Goal: Information Seeking & Learning: Find specific fact

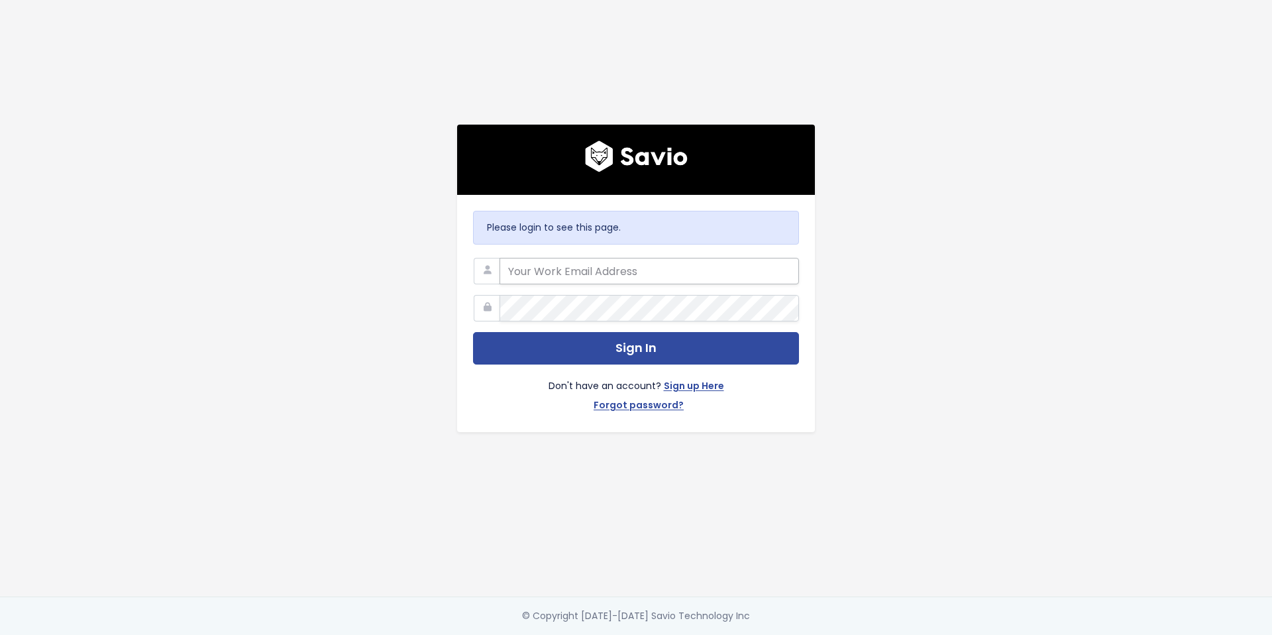
click at [605, 265] on input "email" at bounding box center [649, 271] width 299 height 26
click at [664, 269] on input "email" at bounding box center [649, 271] width 299 height 26
type input "cboyden@predictap.com"
click at [473, 332] on button "Sign In" at bounding box center [636, 348] width 326 height 32
type input "[EMAIL_ADDRESS][DOMAIN_NAME]"
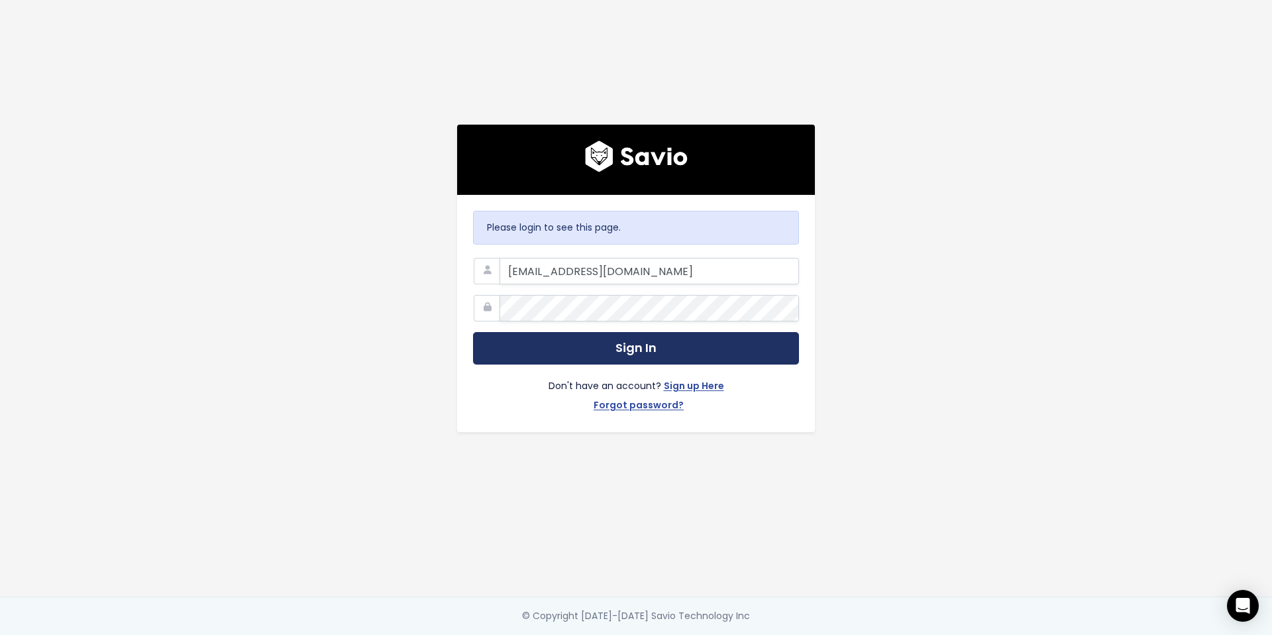
click at [558, 346] on button "Sign In" at bounding box center [636, 348] width 326 height 32
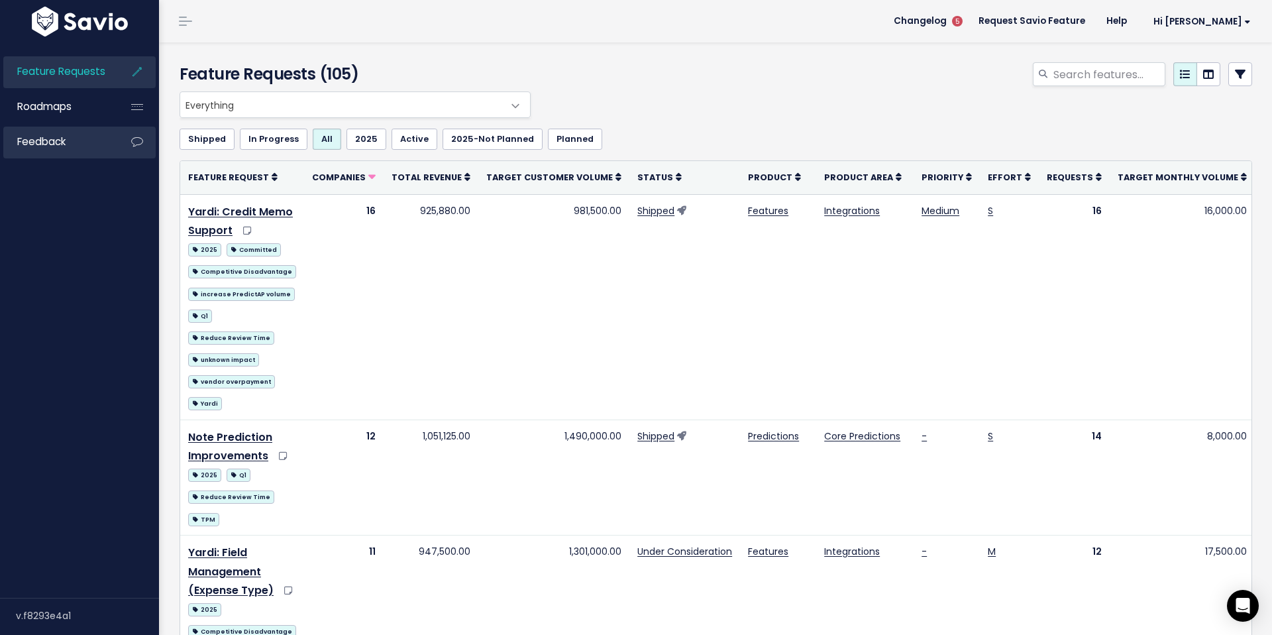
click at [84, 148] on link "Feedback" at bounding box center [56, 142] width 107 height 30
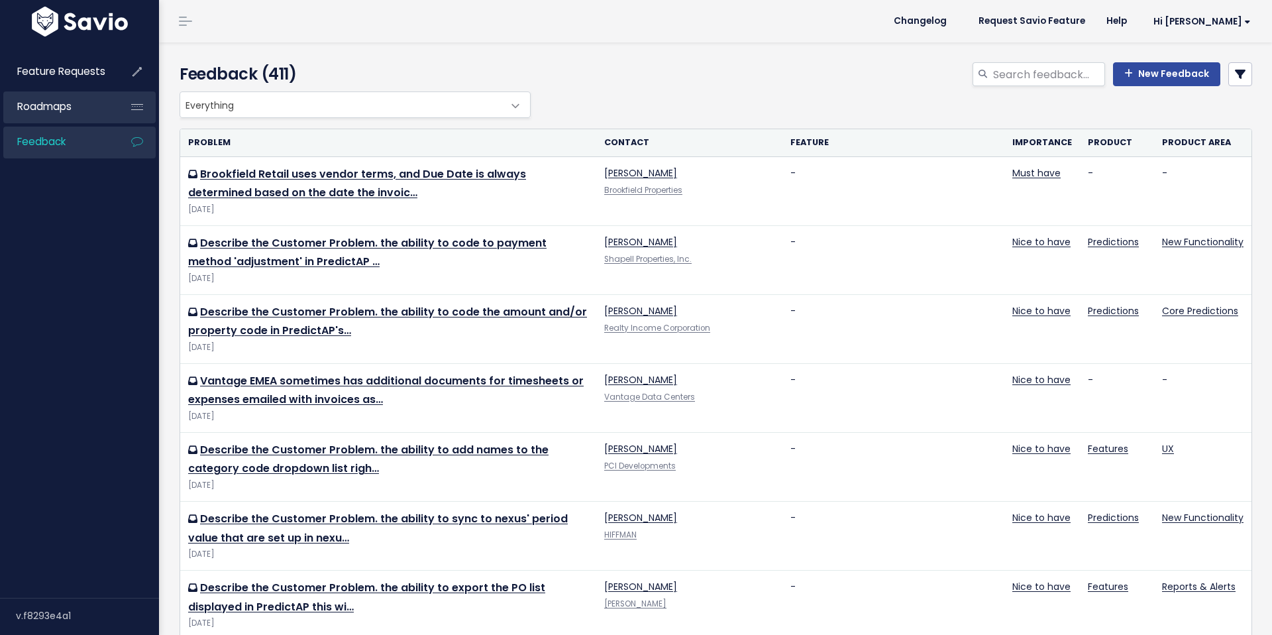
click at [73, 107] on link "Roadmaps" at bounding box center [56, 106] width 107 height 30
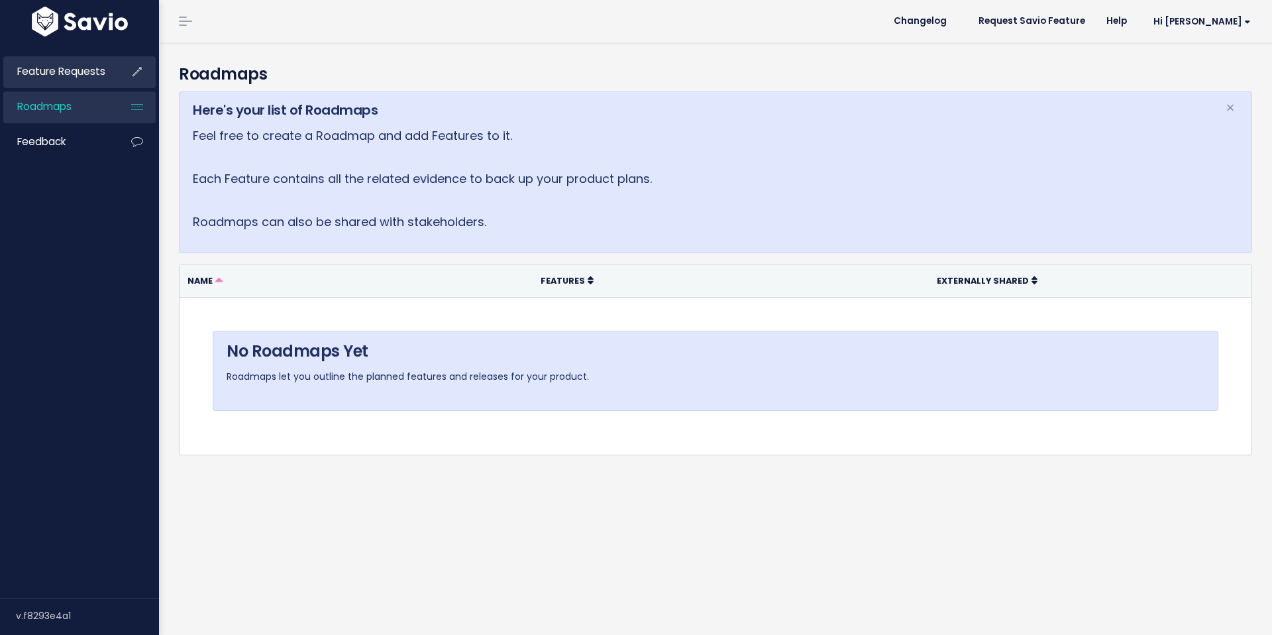
click at [74, 74] on span "Feature Requests" at bounding box center [61, 71] width 88 height 14
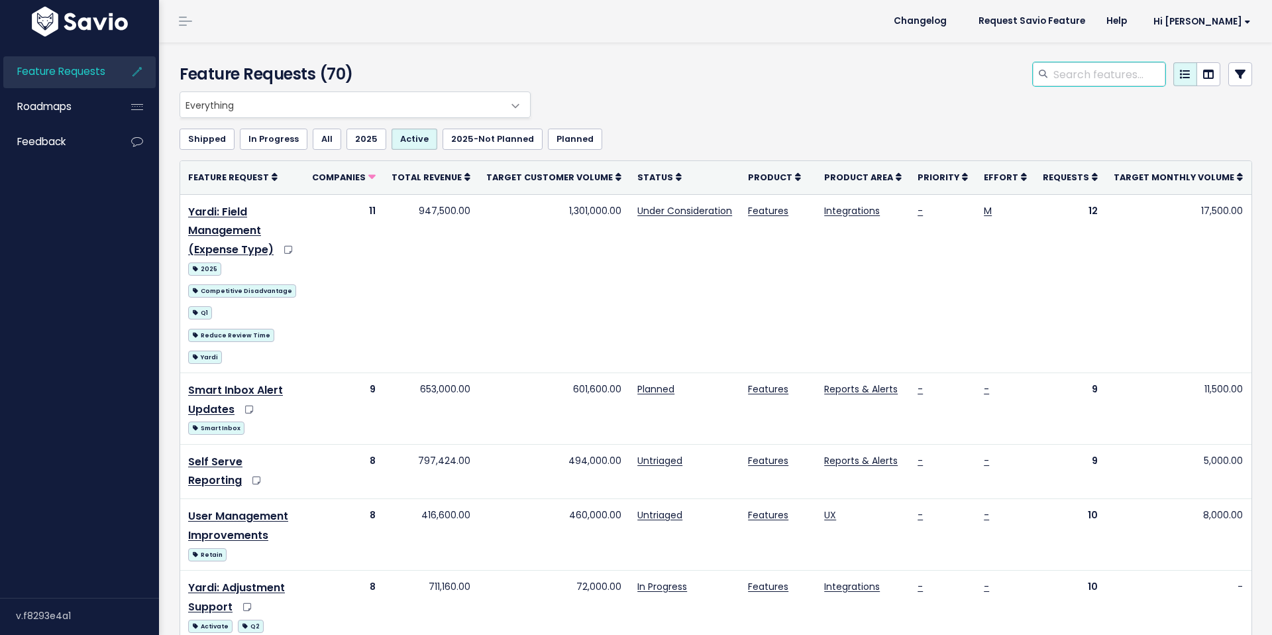
click at [1077, 74] on input "search" at bounding box center [1108, 74] width 113 height 24
type input "adjustment"
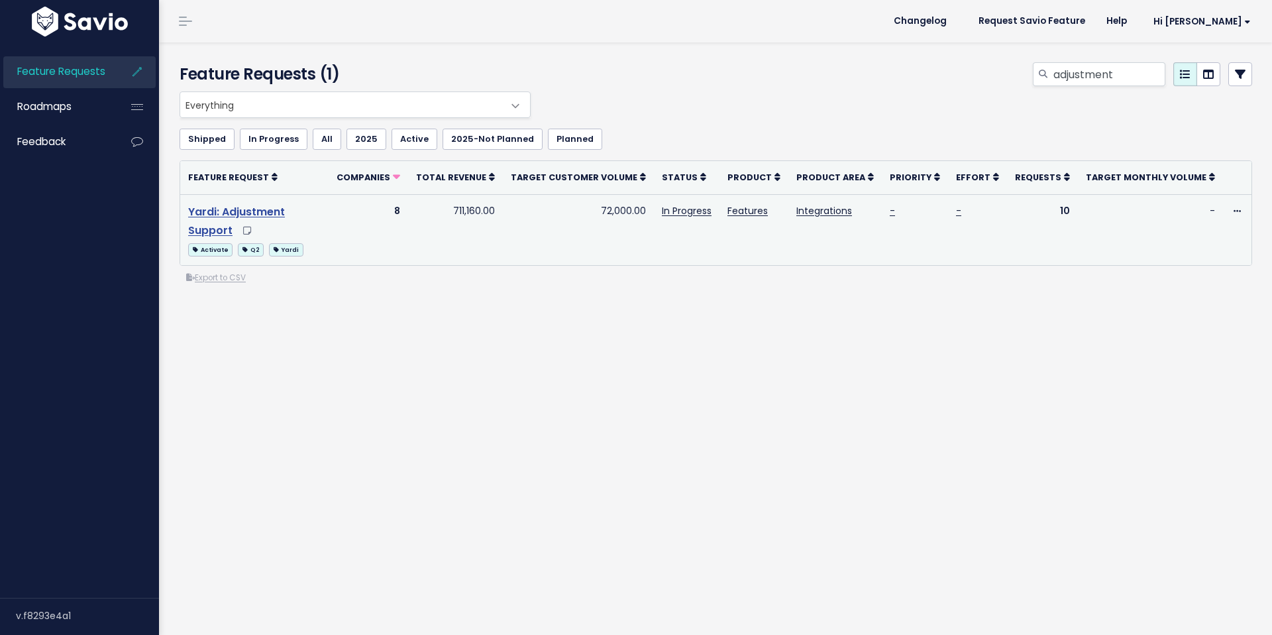
click at [285, 210] on link "Yardi: Adjustment Support" at bounding box center [236, 221] width 97 height 34
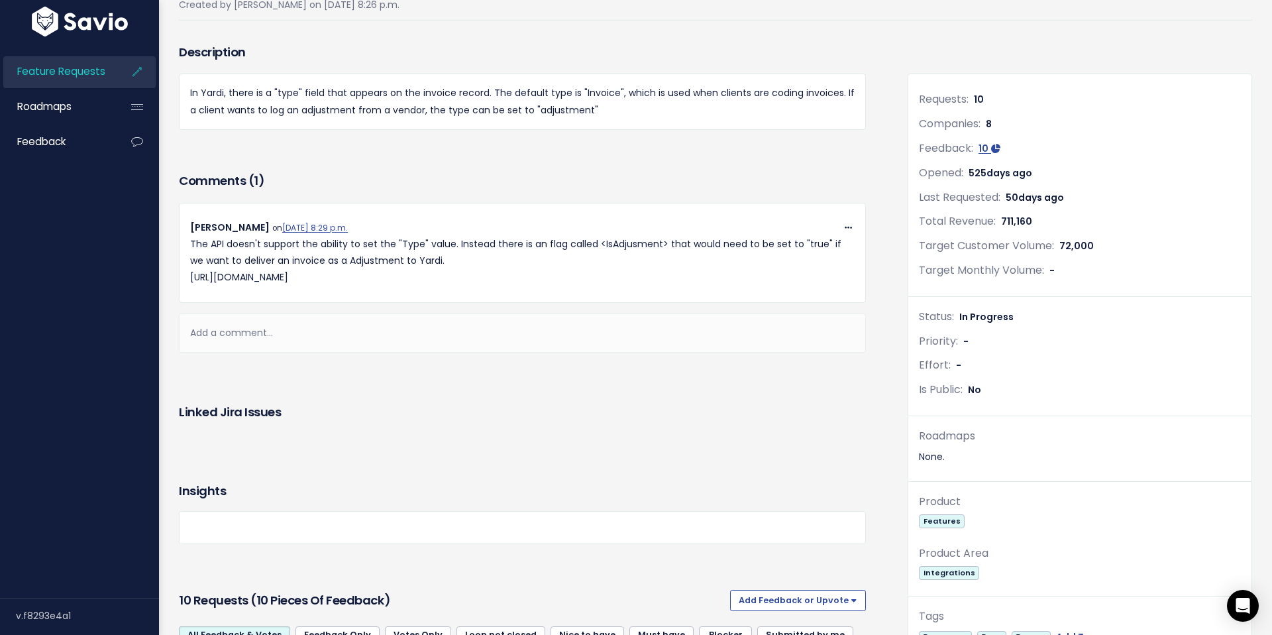
scroll to position [112, 0]
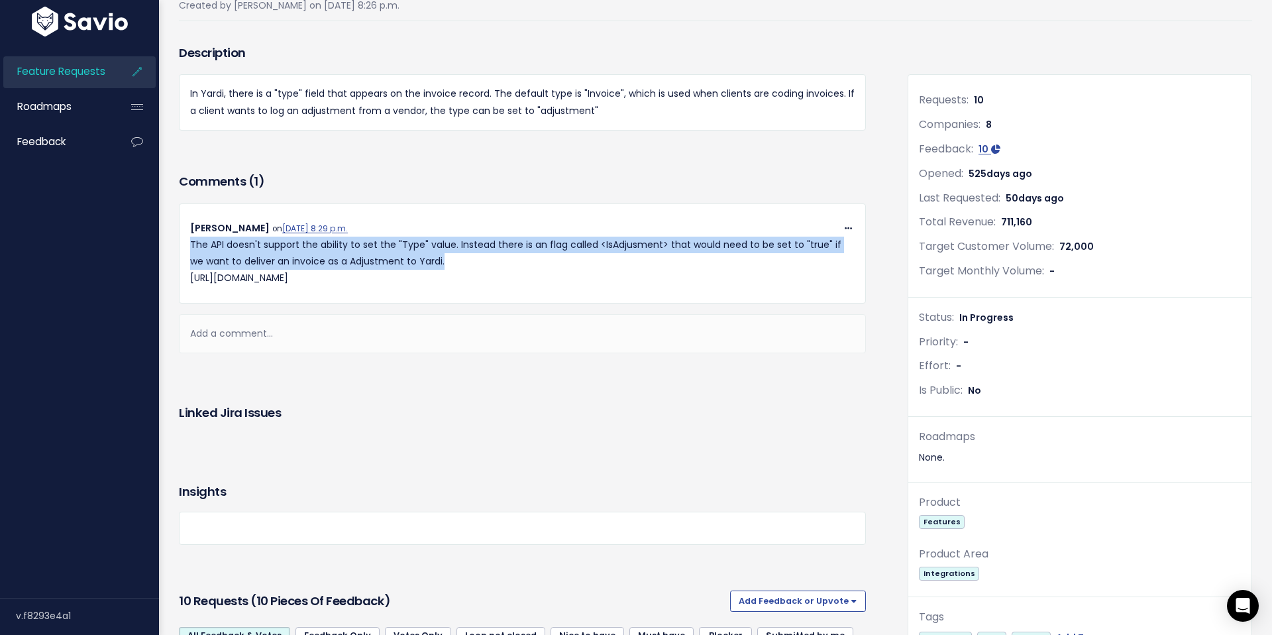
drag, startPoint x: 189, startPoint y: 242, endPoint x: 586, endPoint y: 261, distance: 396.6
click at [586, 261] on p "The API doesn't support the ability to set the "Type" value. Instead there is a…" at bounding box center [522, 262] width 664 height 50
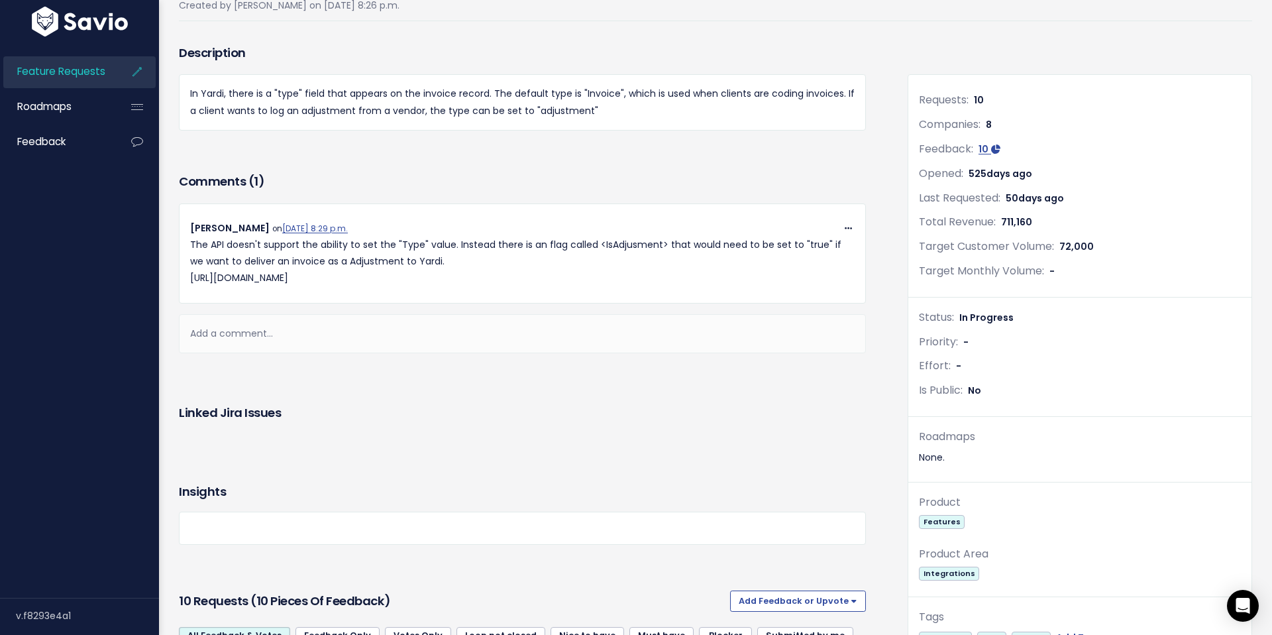
click at [476, 382] on div "Comments ( 1 ) Copy Link Quote Reply [PERSON_NAME] on [DATE] 8:29 p.m. The API …" at bounding box center [522, 281] width 707 height 223
drag, startPoint x: 234, startPoint y: 241, endPoint x: 431, endPoint y: 247, distance: 197.5
click at [431, 247] on p "The API doesn't support the ability to set the "Type" value. Instead there is a…" at bounding box center [522, 262] width 664 height 50
click at [432, 250] on p "The API doesn't support the ability to set the "Type" value. Instead there is a…" at bounding box center [522, 262] width 664 height 50
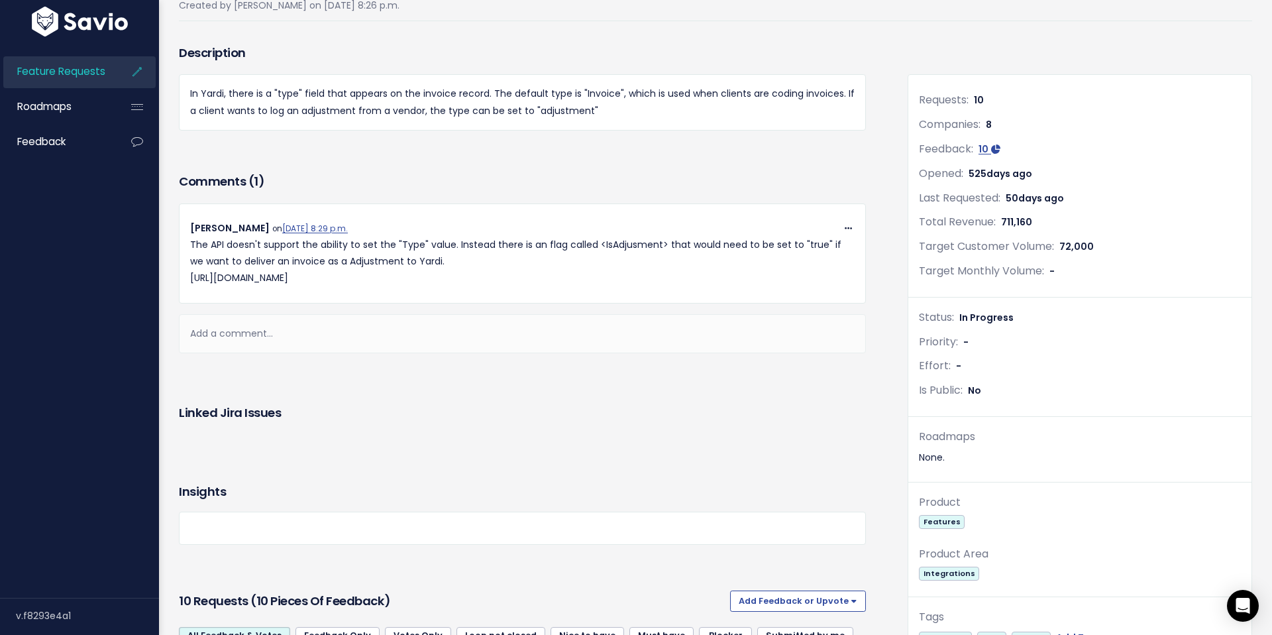
click at [547, 407] on div "Linked Jira issues" at bounding box center [522, 412] width 687 height 19
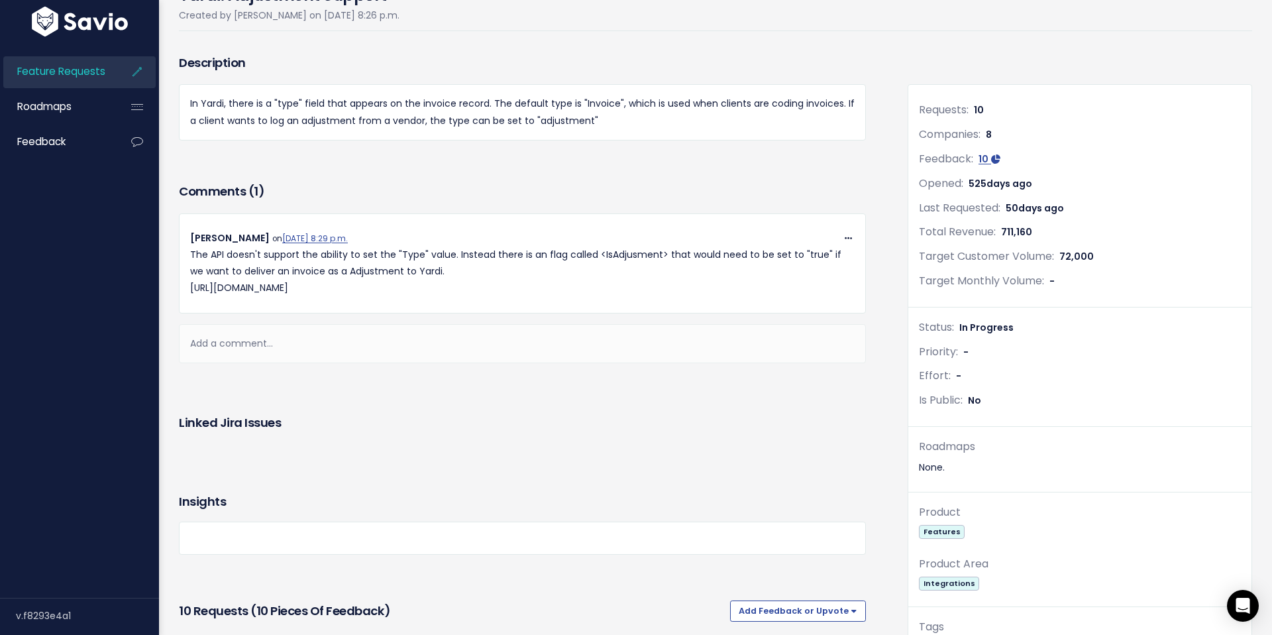
click at [365, 286] on p "The API doesn't support the ability to set the "Type" value. Instead there is a…" at bounding box center [522, 271] width 664 height 50
copy div "[URL][DOMAIN_NAME]"
